Goal: Check status: Check status

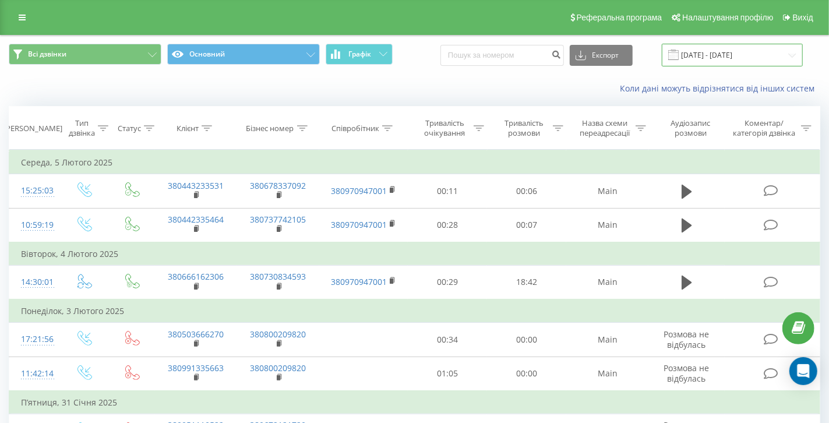
click at [742, 51] on input "[DATE] - [DATE]" at bounding box center [732, 55] width 141 height 23
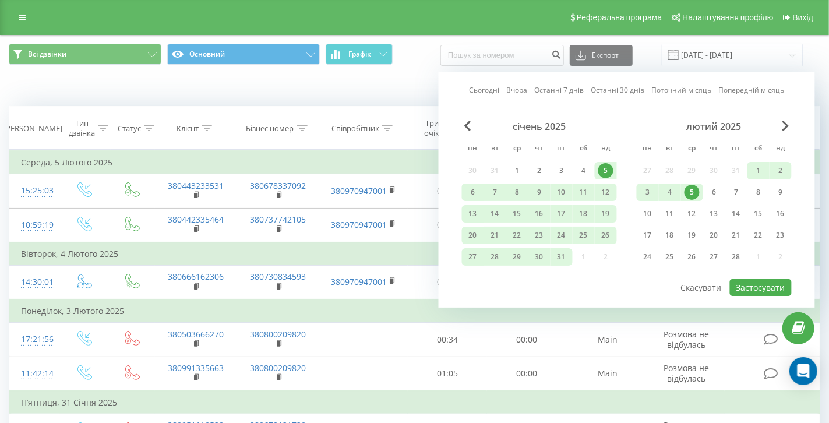
click at [691, 90] on link "Поточний місяць" at bounding box center [681, 89] width 60 height 11
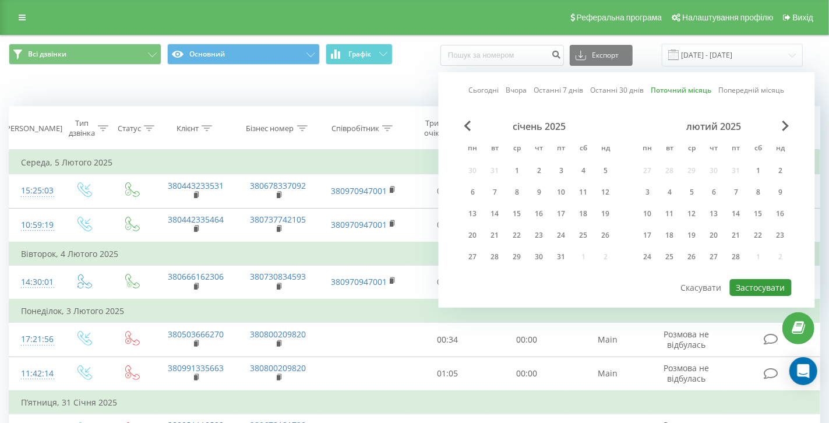
drag, startPoint x: 762, startPoint y: 284, endPoint x: 313, endPoint y: 230, distance: 452.4
click at [762, 284] on button "Застосувати" at bounding box center [761, 287] width 62 height 17
type input "[DATE] - [DATE]"
